Goal: Task Accomplishment & Management: Complete application form

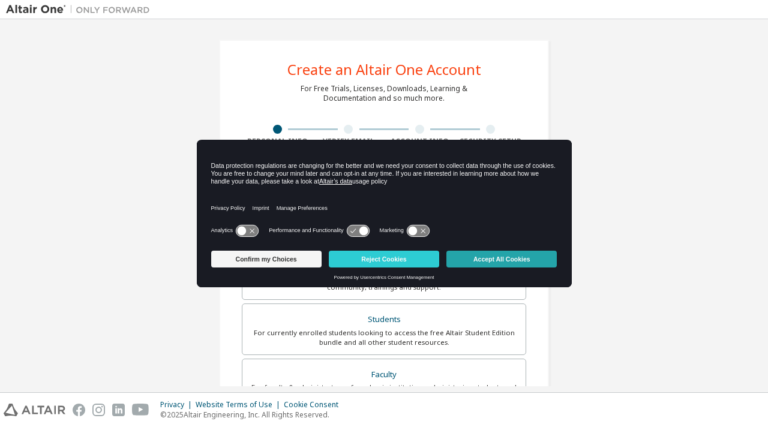
click at [468, 255] on button "Accept All Cookies" at bounding box center [501, 259] width 110 height 17
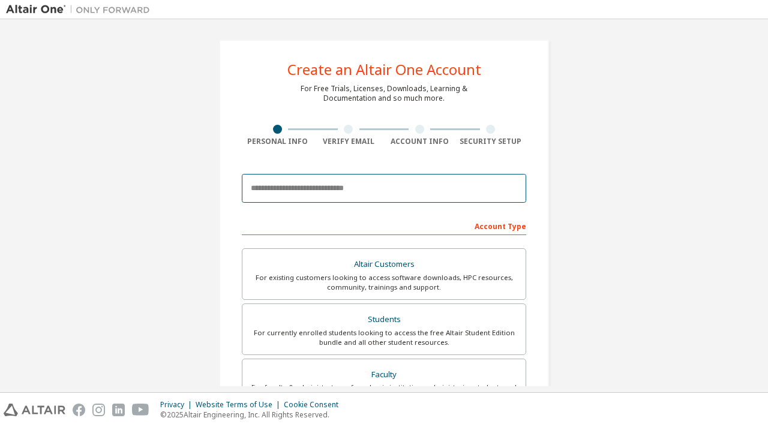
click at [370, 181] on input "email" at bounding box center [384, 188] width 284 height 29
type input "**********"
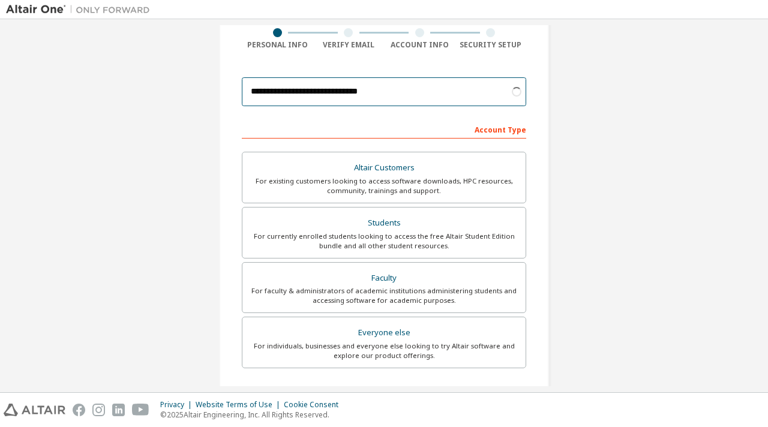
scroll to position [180, 0]
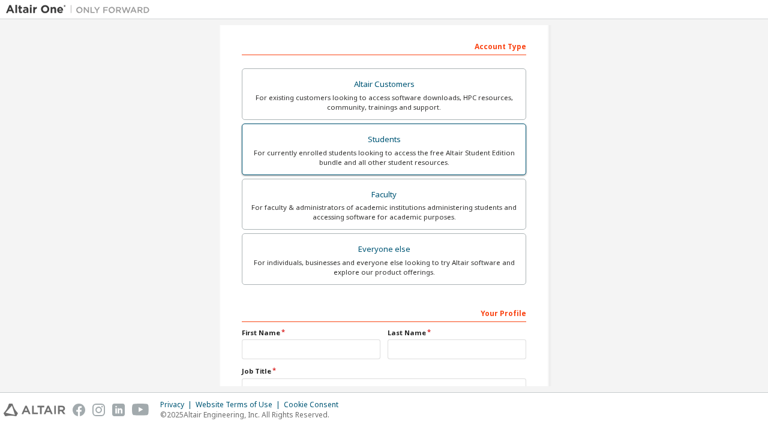
click at [413, 145] on div "Students" at bounding box center [383, 139] width 269 height 17
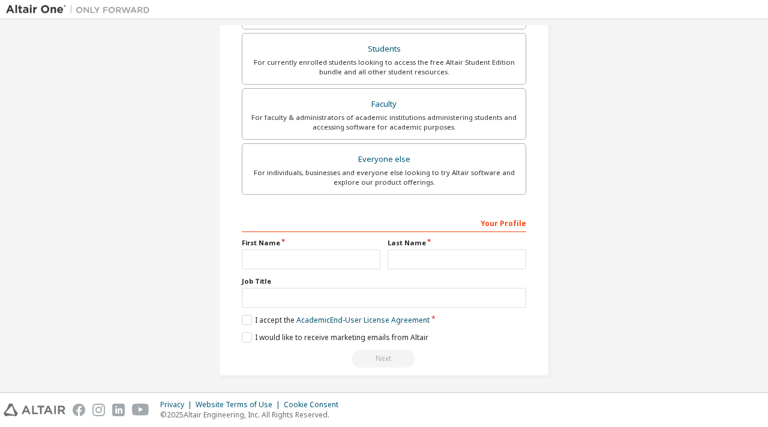
scroll to position [302, 0]
click at [338, 238] on label "First Name" at bounding box center [311, 242] width 139 height 10
click at [336, 246] on div "First Name" at bounding box center [311, 252] width 146 height 31
click at [338, 251] on input "text" at bounding box center [311, 258] width 139 height 20
type input "*********"
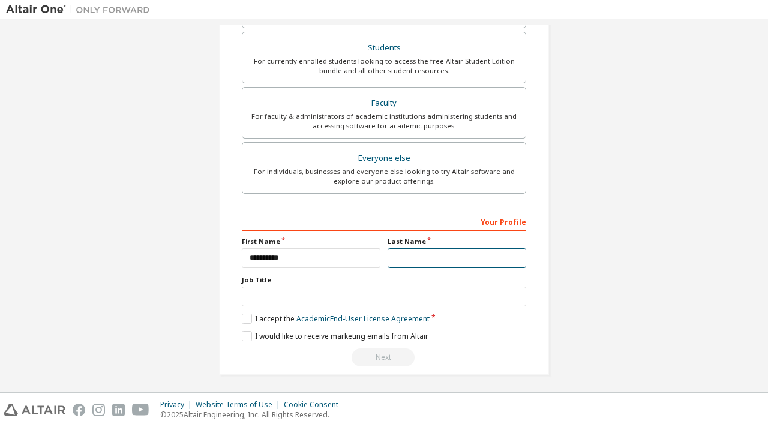
click at [408, 261] on input "text" at bounding box center [456, 258] width 139 height 20
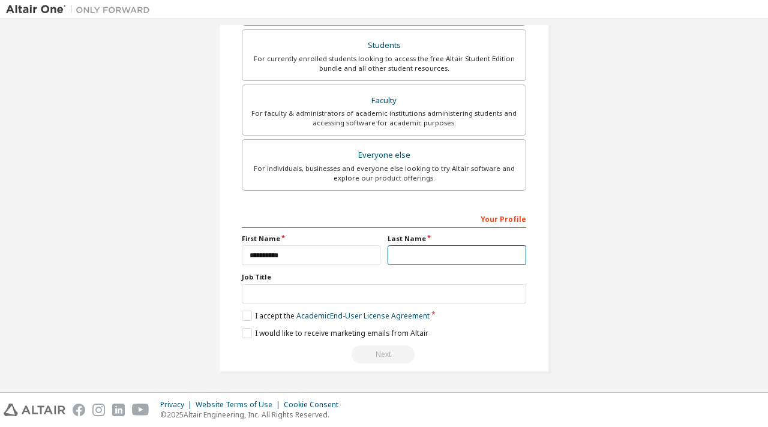
scroll to position [271, 0]
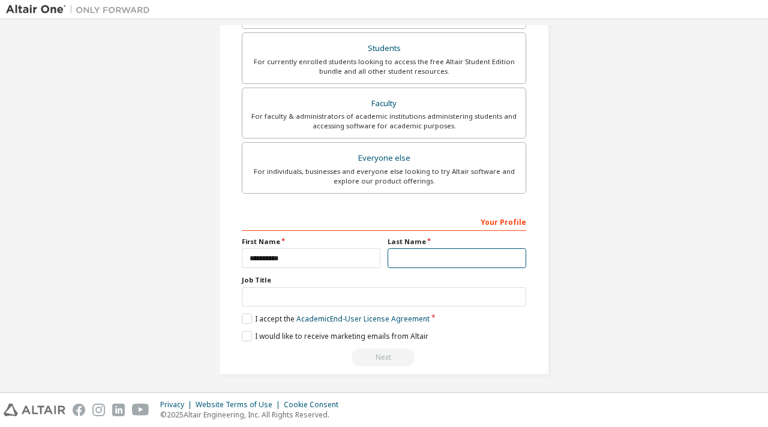
type input "*****"
click at [243, 314] on label "I accept the Academic End-User License Agreement" at bounding box center [336, 319] width 188 height 10
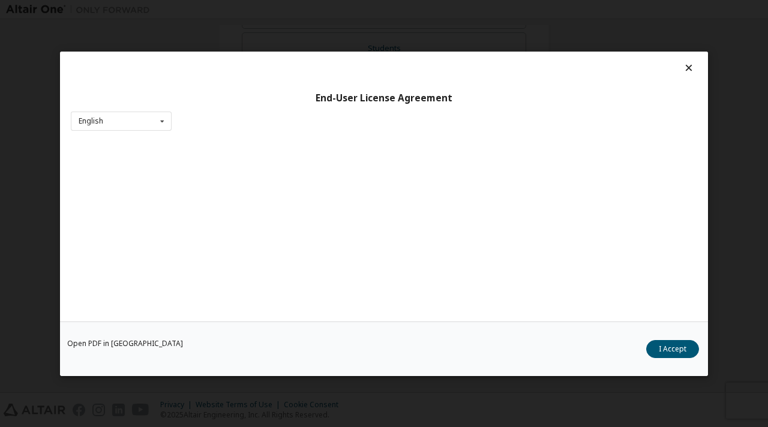
click at [673, 64] on div at bounding box center [384, 70] width 626 height 17
click at [682, 68] on icon at bounding box center [688, 67] width 13 height 11
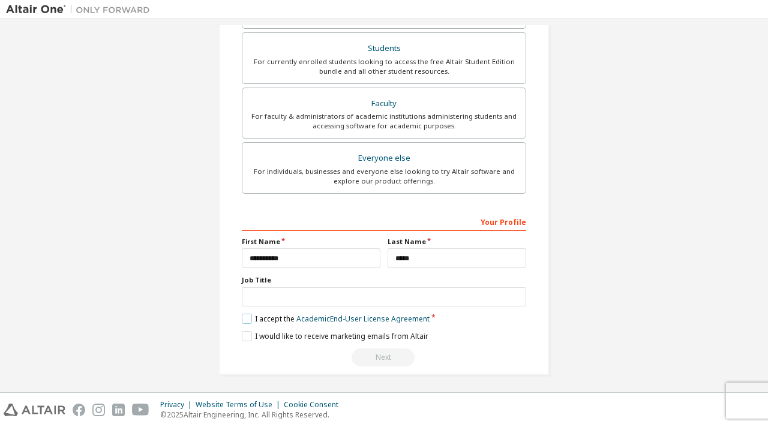
click at [246, 315] on label "I accept the Academic End-User License Agreement" at bounding box center [336, 319] width 188 height 10
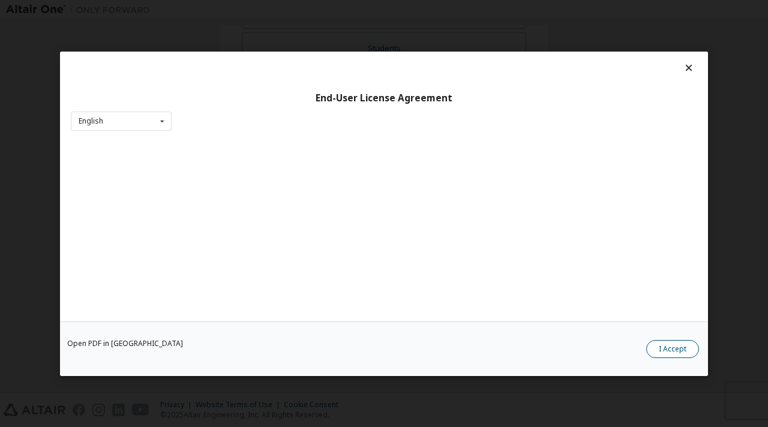
click at [664, 350] on button "I Accept" at bounding box center [672, 348] width 53 height 18
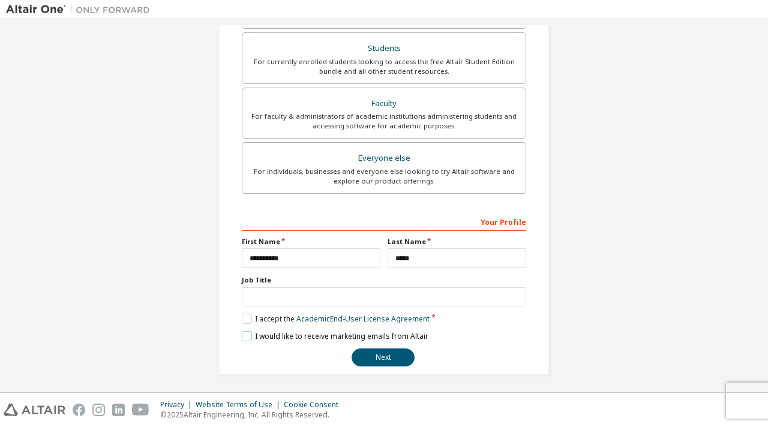
click at [245, 332] on label "I would like to receive marketing emails from Altair" at bounding box center [335, 336] width 187 height 10
click at [374, 359] on button "Next" at bounding box center [382, 357] width 63 height 18
click at [380, 356] on button "Next" at bounding box center [382, 357] width 63 height 18
click at [361, 350] on button "Next" at bounding box center [382, 357] width 63 height 18
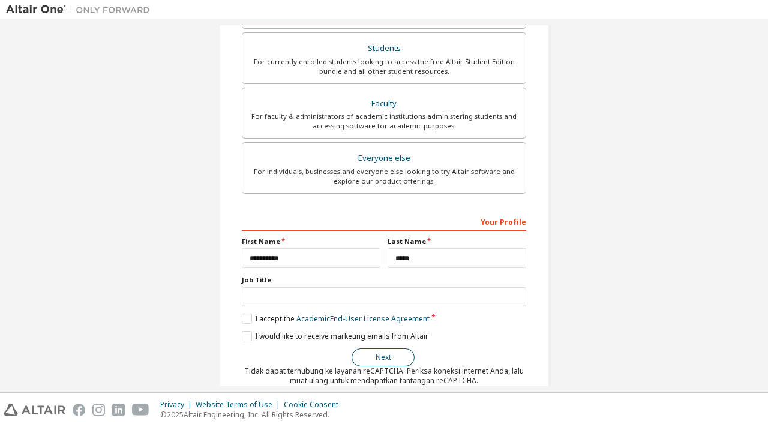
click at [360, 360] on button "Next" at bounding box center [382, 357] width 63 height 18
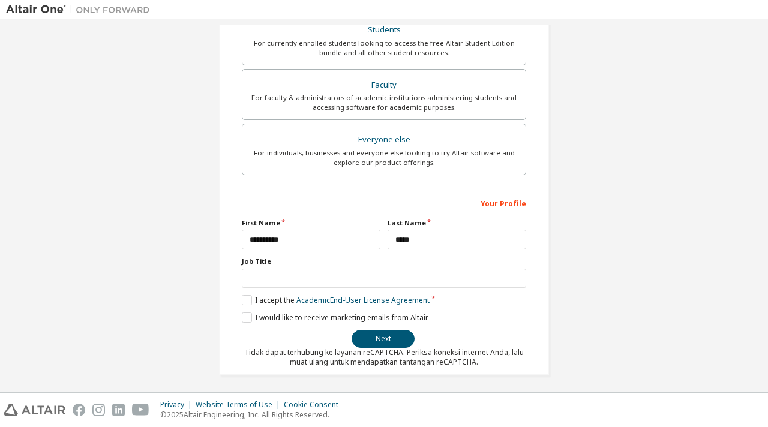
scroll to position [290, 0]
click at [398, 335] on button "Next" at bounding box center [382, 338] width 63 height 18
click at [398, 336] on button "Next" at bounding box center [382, 338] width 63 height 18
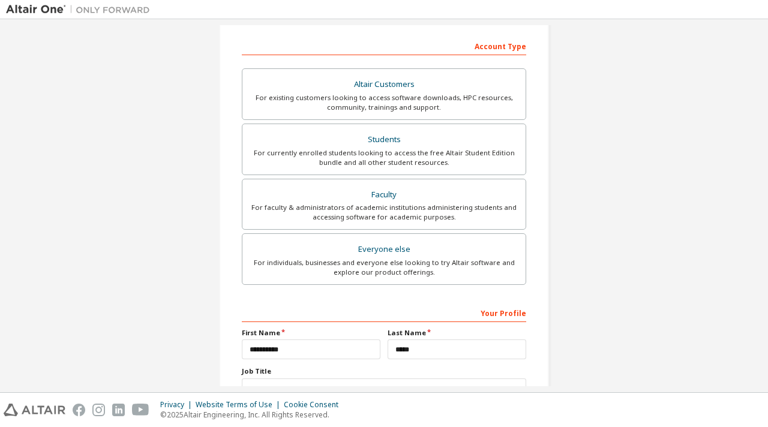
scroll to position [0, 0]
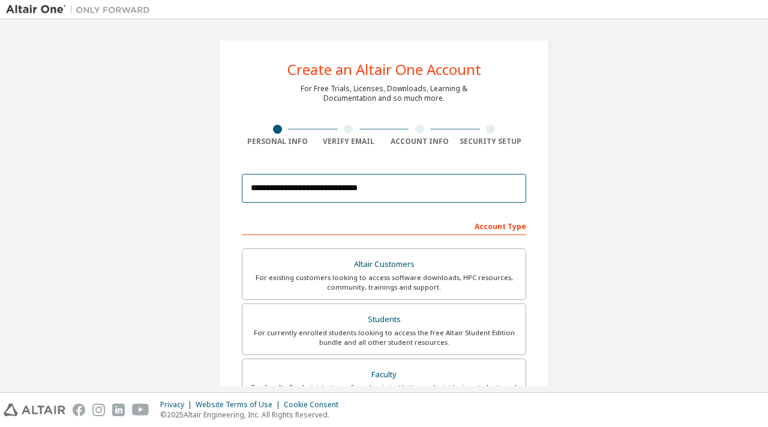
click at [426, 198] on input "**********" at bounding box center [384, 188] width 284 height 29
click at [437, 190] on input "**********" at bounding box center [384, 188] width 284 height 29
type input "*"
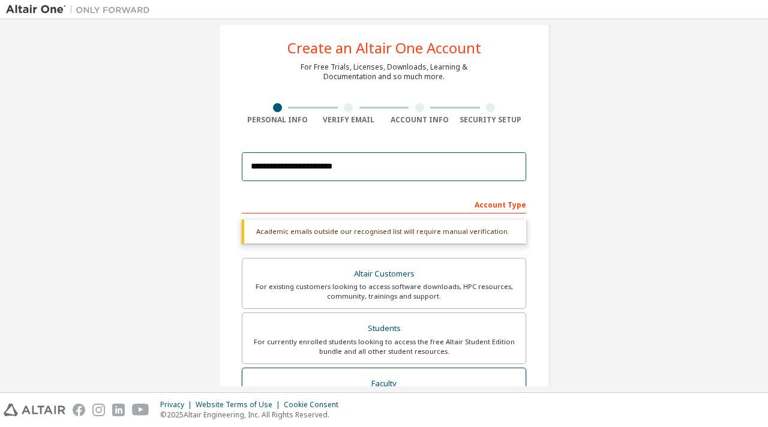
scroll to position [321, 0]
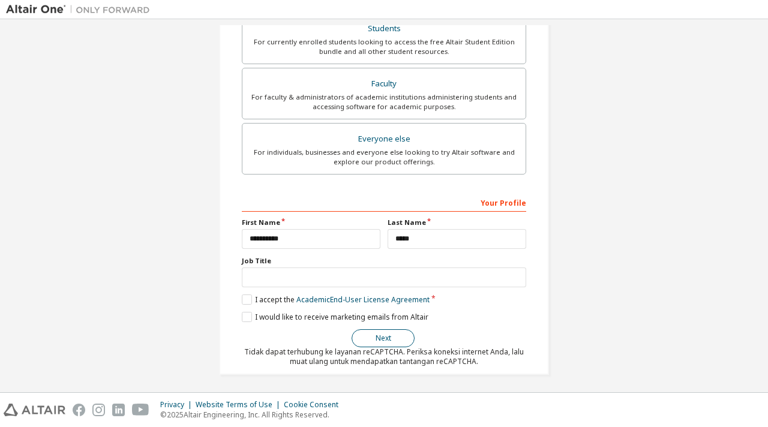
click at [385, 341] on button "Next" at bounding box center [382, 338] width 63 height 18
click at [386, 340] on button "Next" at bounding box center [382, 338] width 63 height 18
click at [387, 340] on button "Next" at bounding box center [382, 338] width 63 height 18
click at [389, 340] on button "Next" at bounding box center [382, 338] width 63 height 18
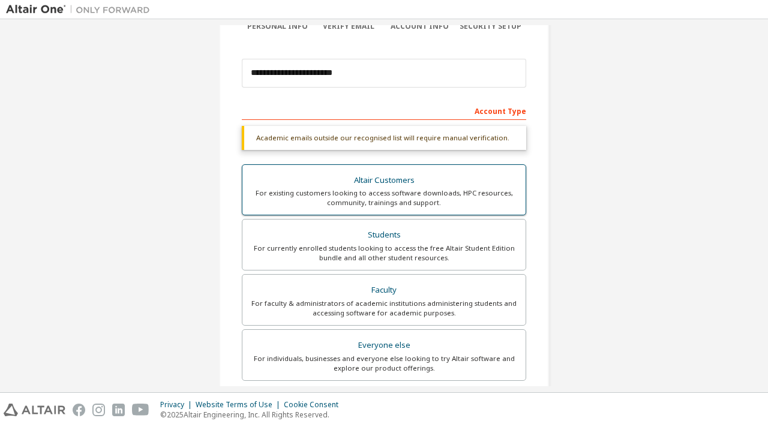
scroll to position [22, 0]
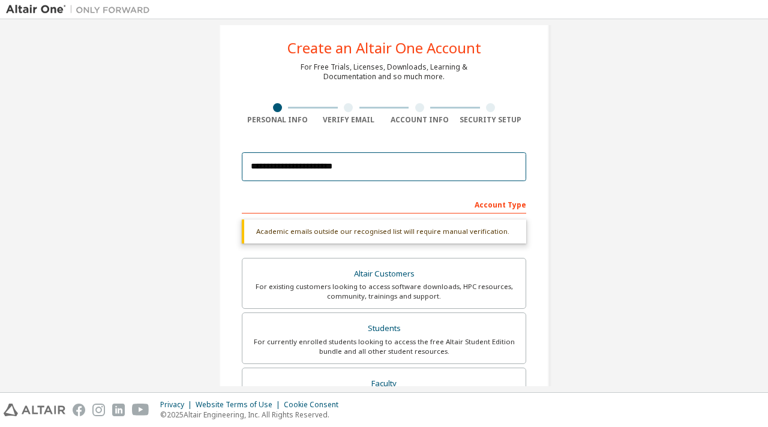
click at [378, 159] on input "**********" at bounding box center [384, 166] width 284 height 29
type input "*"
click at [254, 173] on input "email" at bounding box center [384, 166] width 284 height 29
type input "**********"
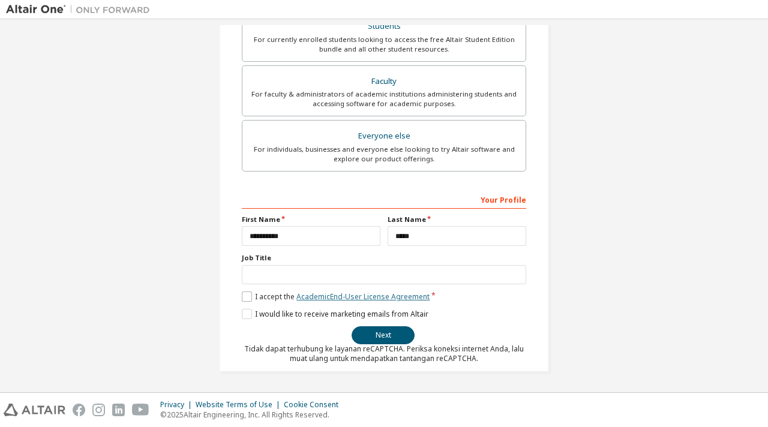
scroll to position [290, 0]
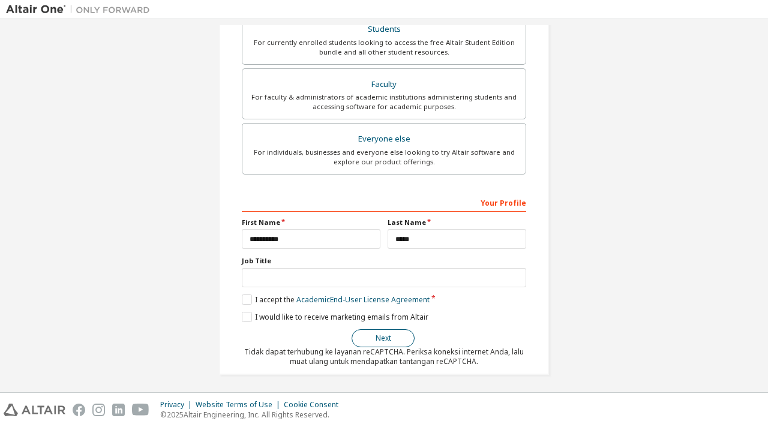
click at [378, 334] on button "Next" at bounding box center [382, 338] width 63 height 18
click at [378, 333] on button "Next" at bounding box center [382, 338] width 63 height 18
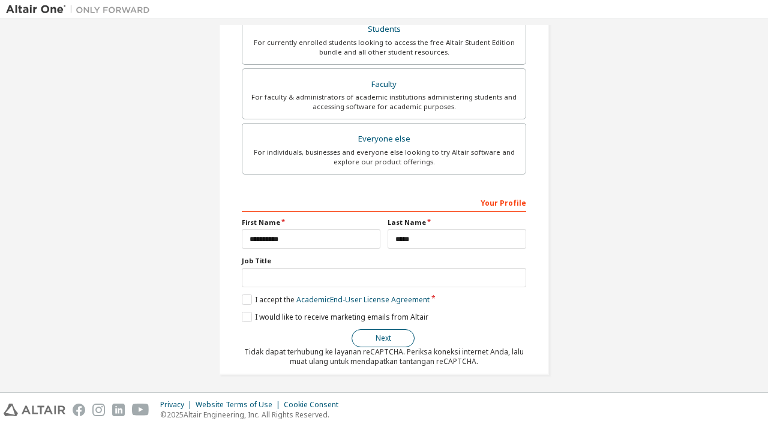
click at [378, 333] on button "Next" at bounding box center [382, 338] width 63 height 18
click at [378, 332] on button "Next" at bounding box center [382, 338] width 63 height 18
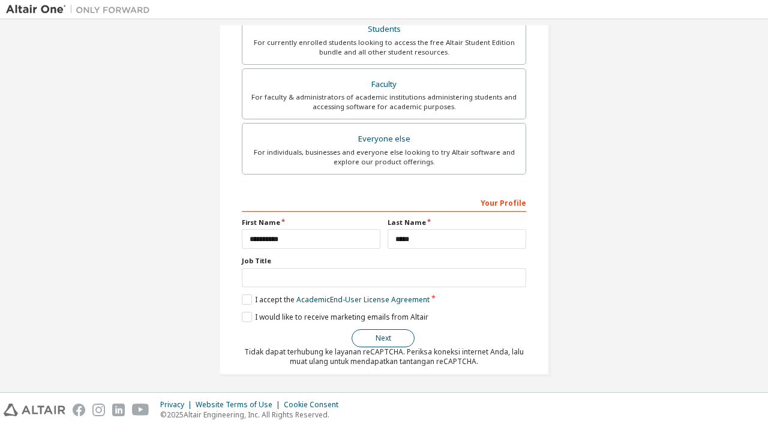
click at [378, 332] on button "Next" at bounding box center [382, 338] width 63 height 18
click at [395, 334] on button "Next" at bounding box center [382, 338] width 63 height 18
click at [395, 333] on button "Next" at bounding box center [382, 338] width 63 height 18
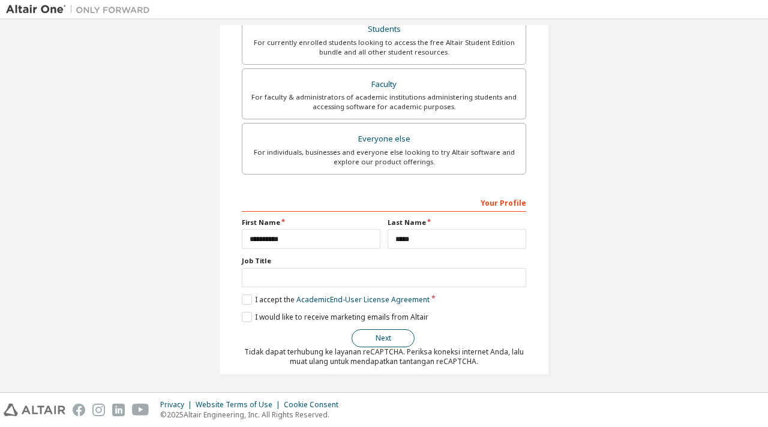
click at [378, 333] on button "Next" at bounding box center [382, 338] width 63 height 18
click at [378, 338] on button "Next" at bounding box center [382, 338] width 63 height 18
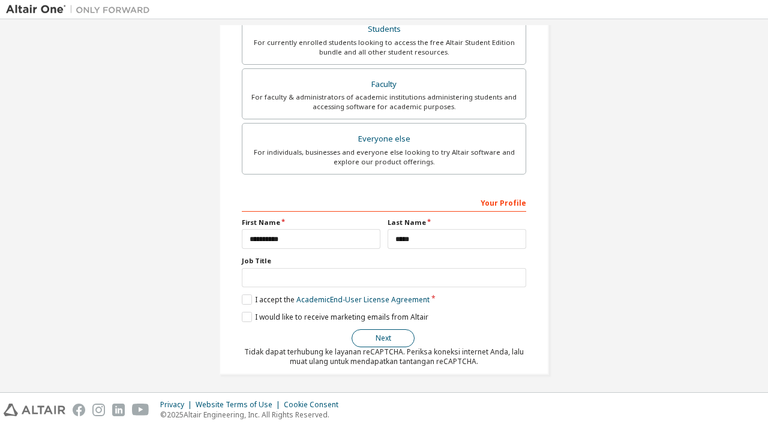
click at [378, 338] on button "Next" at bounding box center [382, 338] width 63 height 18
click at [379, 338] on button "Next" at bounding box center [382, 338] width 63 height 18
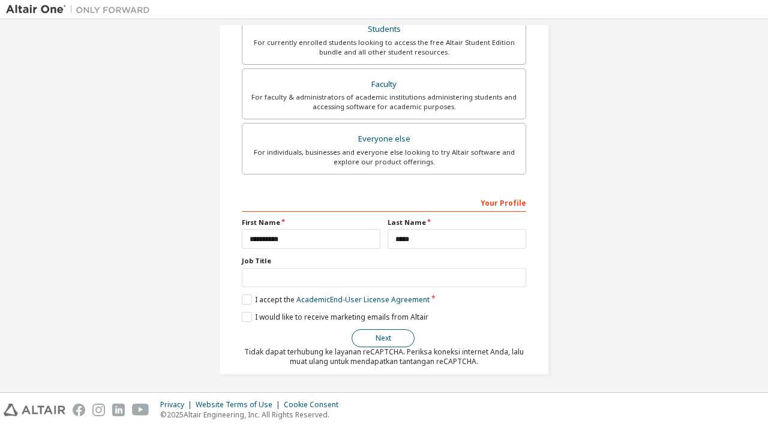
click at [379, 338] on button "Next" at bounding box center [382, 338] width 63 height 18
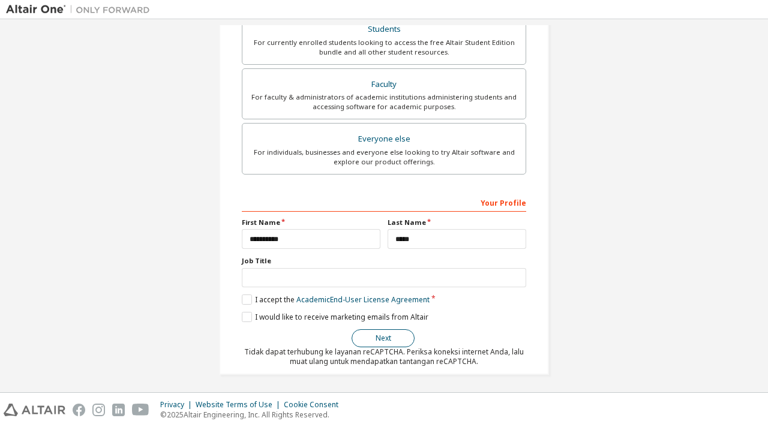
click at [379, 338] on button "Next" at bounding box center [382, 338] width 63 height 18
click at [168, 145] on div "**********" at bounding box center [384, 62] width 756 height 654
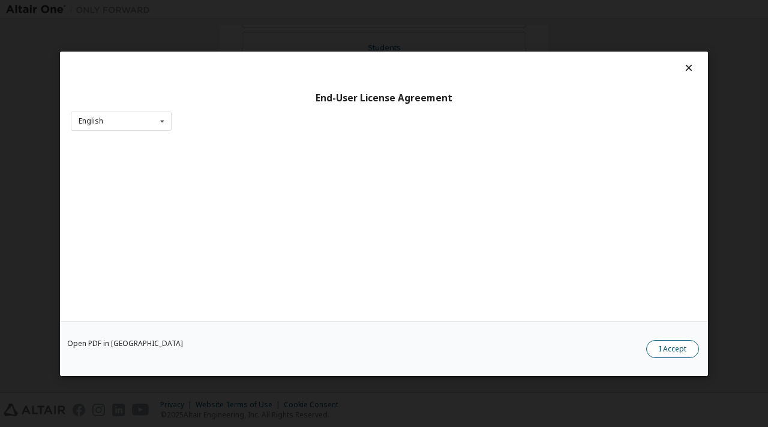
click at [682, 344] on button "I Accept" at bounding box center [672, 348] width 53 height 18
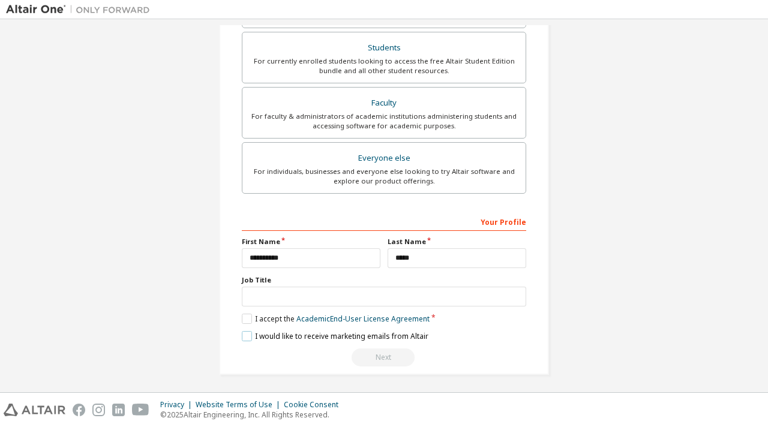
click at [245, 333] on label "I would like to receive marketing emails from Altair" at bounding box center [335, 336] width 187 height 10
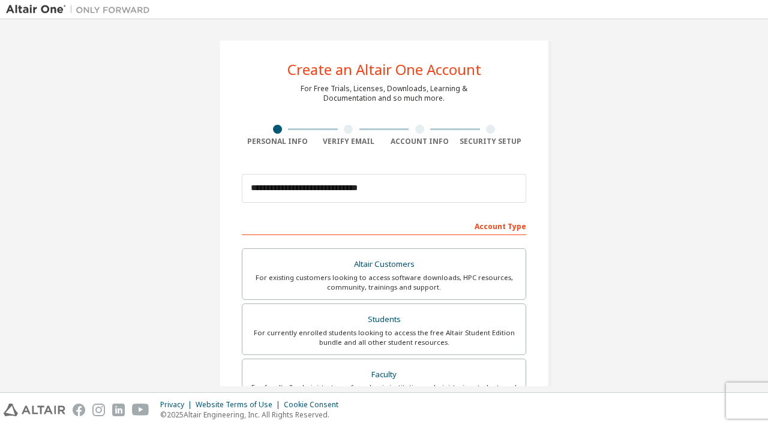
scroll to position [271, 0]
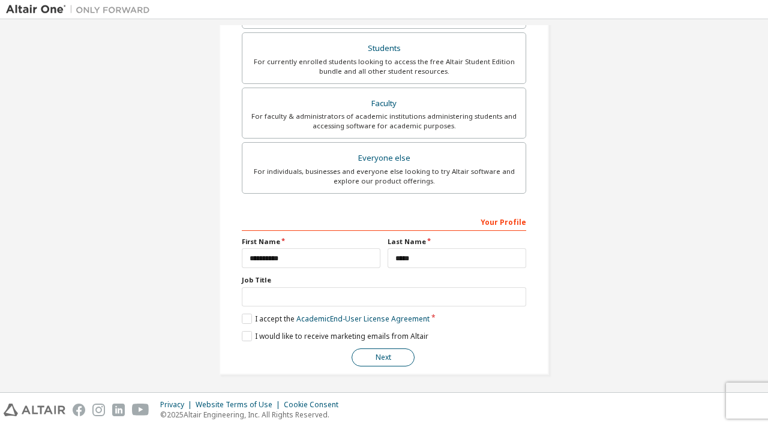
click at [369, 354] on button "Next" at bounding box center [382, 357] width 63 height 18
click at [391, 357] on button "Next" at bounding box center [382, 357] width 63 height 18
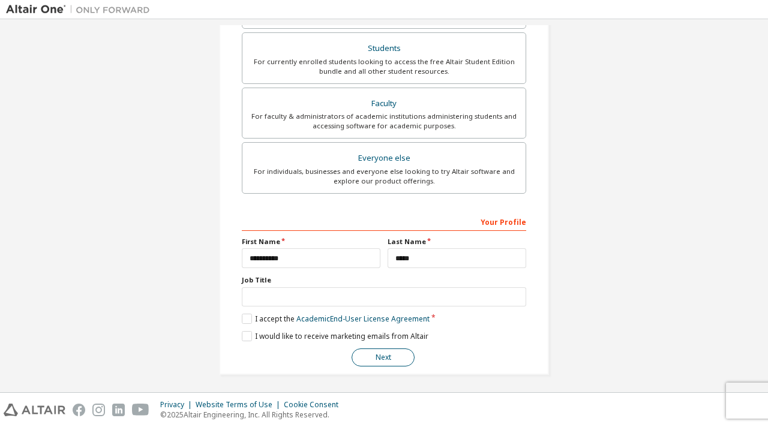
click at [391, 357] on button "Next" at bounding box center [382, 357] width 63 height 18
click at [391, 356] on button "Next" at bounding box center [382, 357] width 63 height 18
click at [392, 355] on button "Next" at bounding box center [382, 357] width 63 height 18
click at [370, 348] on button "Next" at bounding box center [382, 357] width 63 height 18
click at [375, 354] on button "Next" at bounding box center [382, 357] width 63 height 18
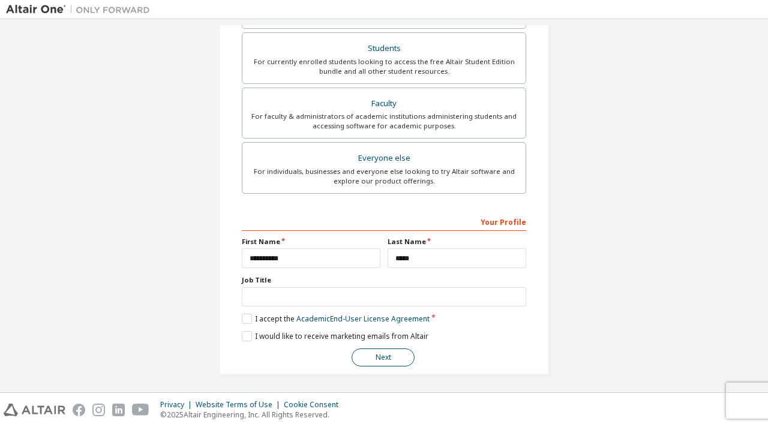
click at [375, 354] on button "Next" at bounding box center [382, 357] width 63 height 18
click at [377, 354] on button "Next" at bounding box center [382, 357] width 63 height 18
click at [389, 359] on button "Next" at bounding box center [382, 357] width 63 height 18
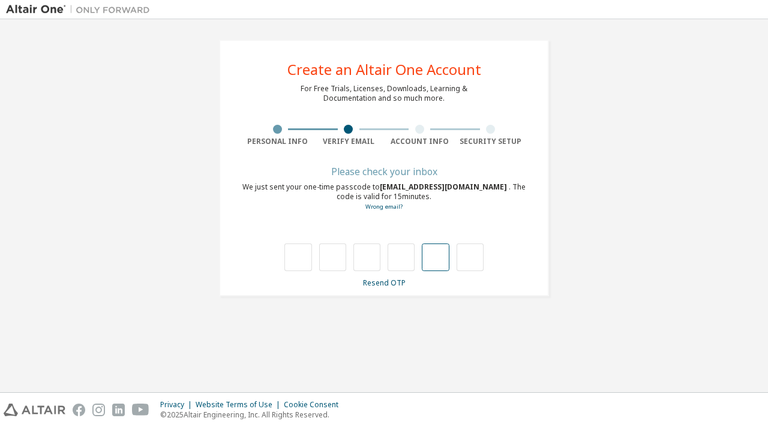
scroll to position [0, 0]
click at [767, 146] on div "**********" at bounding box center [384, 205] width 768 height 373
click at [302, 254] on input "text" at bounding box center [297, 257] width 27 height 28
type input "*"
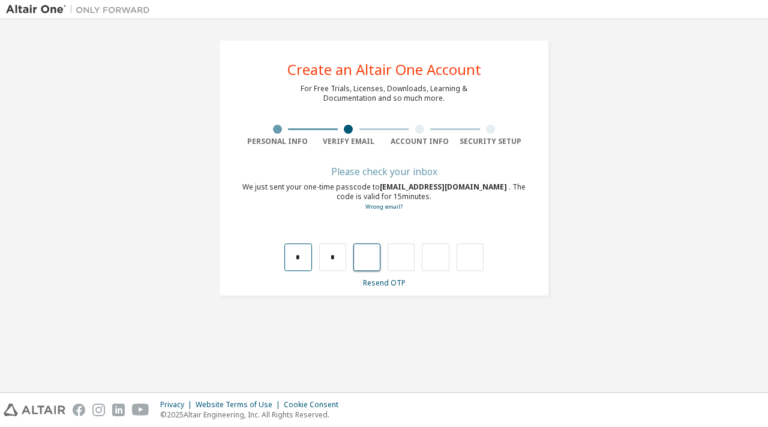
type input "*"
